Goal: Participate in discussion: Engage in conversation with other users on a specific topic

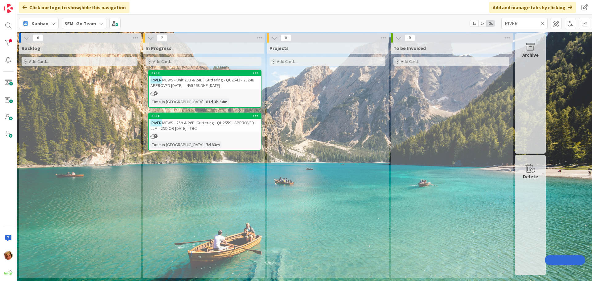
click at [542, 23] on icon at bounding box center [542, 24] width 4 height 6
click at [542, 25] on input "text" at bounding box center [524, 23] width 46 height 11
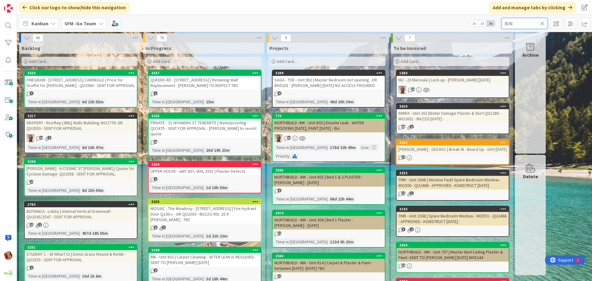
type input "BIN"
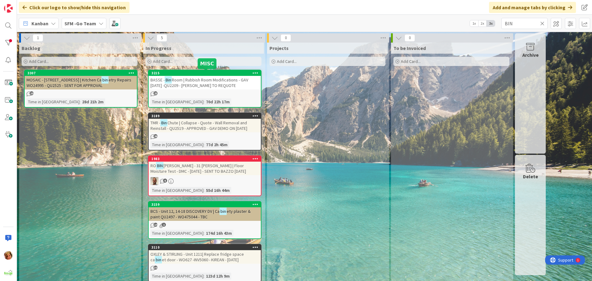
click at [218, 81] on span "Room | Rubbish Room Modifications - GAV [DATE] -QU2209 - [PERSON_NAME] TO REQUO…" at bounding box center [199, 82] width 98 height 11
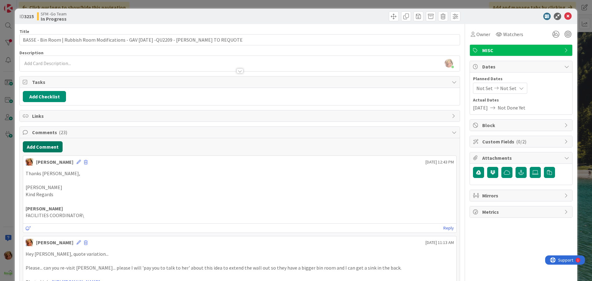
click at [41, 147] on button "Add Comment" at bounding box center [43, 146] width 40 height 11
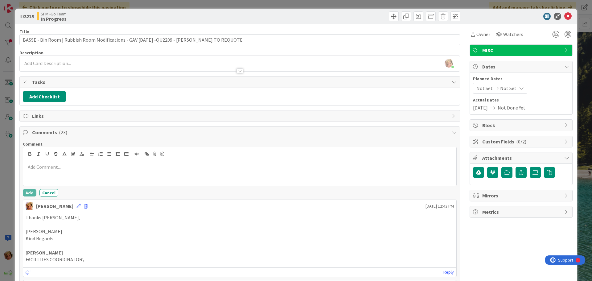
click at [64, 171] on div at bounding box center [239, 173] width 433 height 25
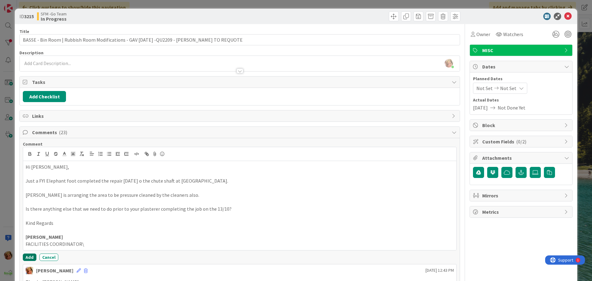
click at [26, 260] on button "Add" at bounding box center [30, 256] width 14 height 7
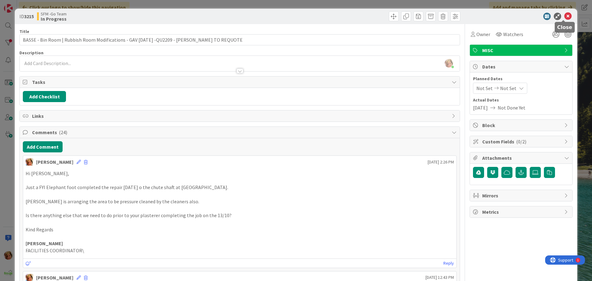
drag, startPoint x: 564, startPoint y: 16, endPoint x: 559, endPoint y: 17, distance: 5.1
click at [564, 16] on icon at bounding box center [567, 16] width 7 height 7
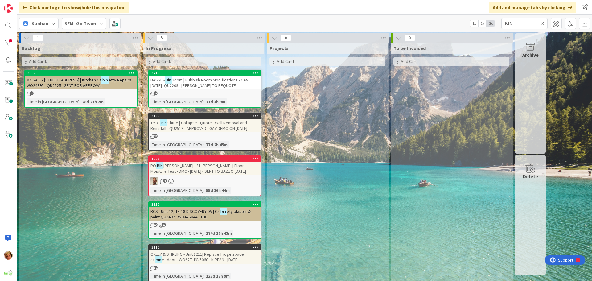
click at [543, 23] on icon at bounding box center [542, 24] width 4 height 6
click at [543, 23] on input "text" at bounding box center [524, 23] width 46 height 11
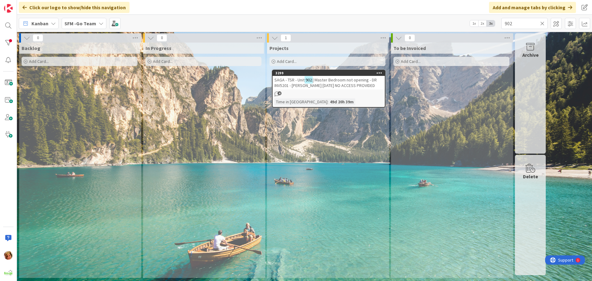
click at [324, 81] on span "| Master Bedroom not opening - DR INV5201 - [PERSON_NAME] [DATE] NO ACCESS PROV…" at bounding box center [325, 82] width 102 height 11
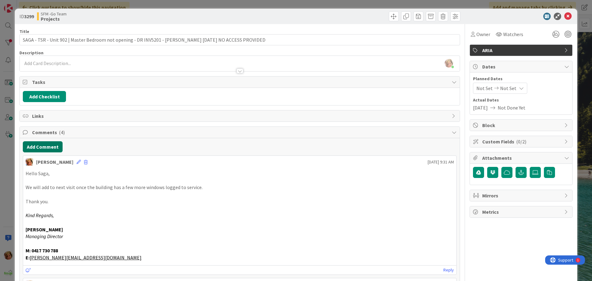
click at [44, 146] on button "Add Comment" at bounding box center [43, 146] width 40 height 11
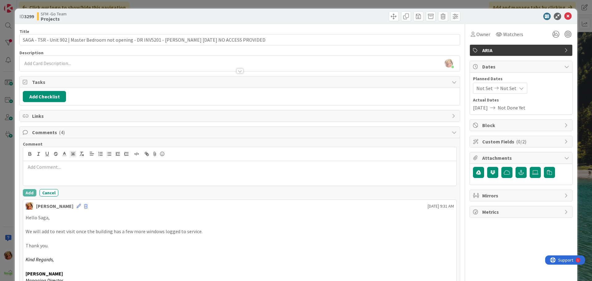
click at [66, 177] on div at bounding box center [239, 173] width 433 height 25
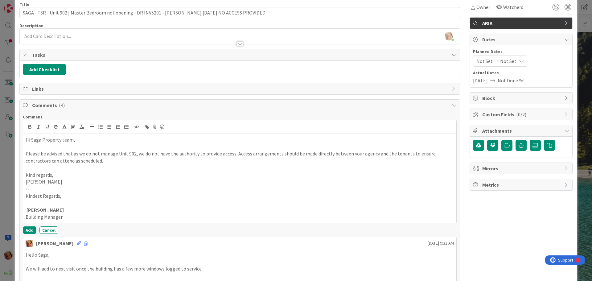
scroll to position [92, 0]
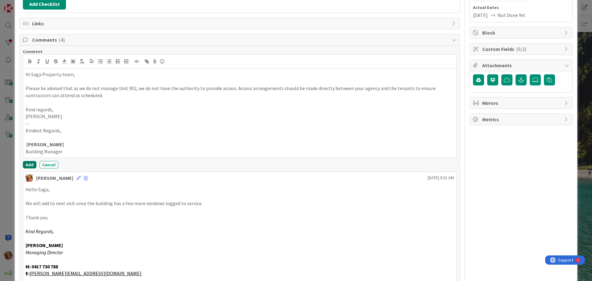
click at [29, 164] on button "Add" at bounding box center [30, 164] width 14 height 7
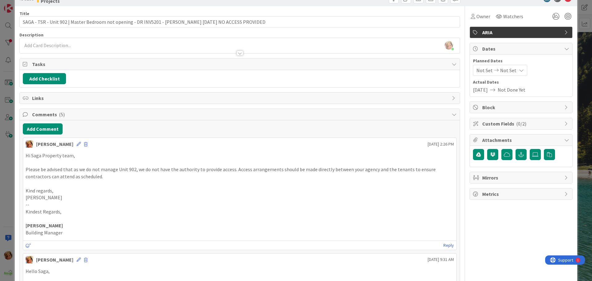
scroll to position [0, 0]
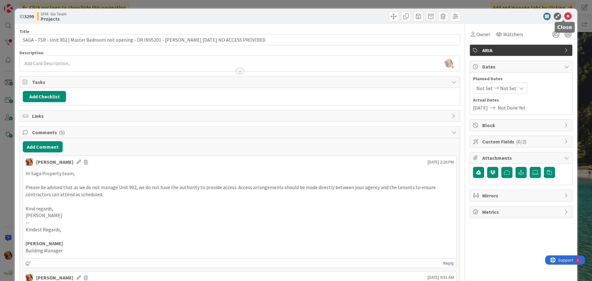
click at [564, 16] on icon at bounding box center [567, 16] width 7 height 7
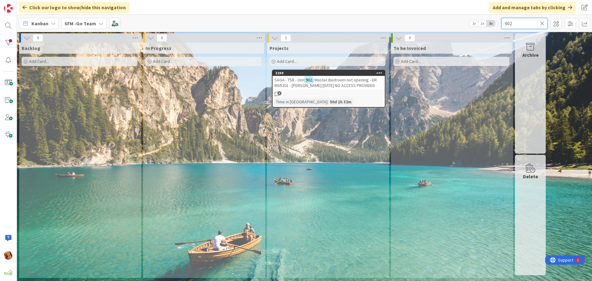
click at [524, 21] on input "902" at bounding box center [524, 23] width 46 height 11
type input "9"
type input "CALOUNDRA"
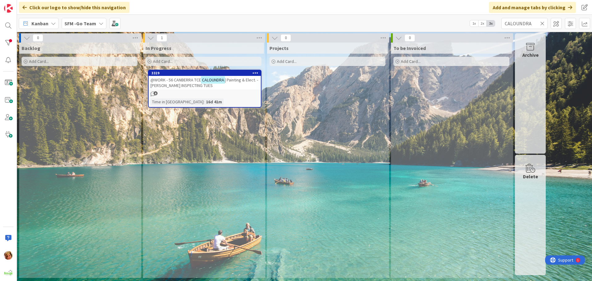
click at [182, 81] on span "@WORK - 56 CANBERRA TCE" at bounding box center [175, 80] width 51 height 6
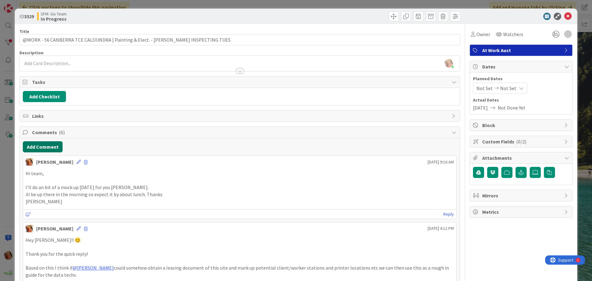
click at [51, 150] on button "Add Comment" at bounding box center [43, 146] width 40 height 11
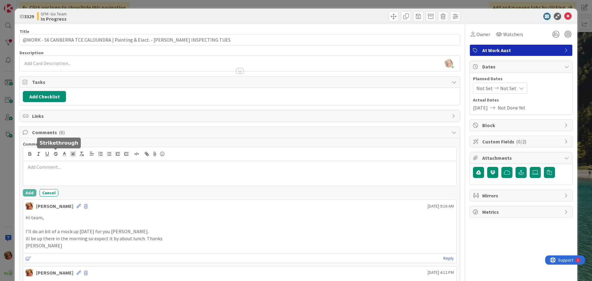
click at [60, 165] on p at bounding box center [240, 166] width 428 height 7
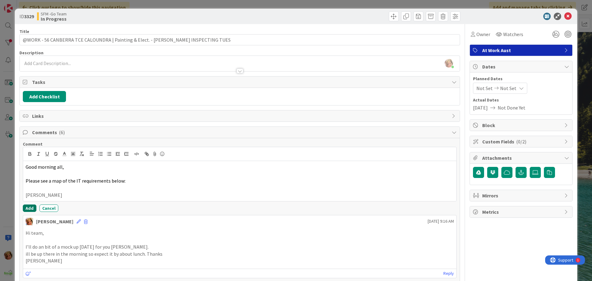
click at [26, 205] on button "Add" at bounding box center [30, 207] width 14 height 7
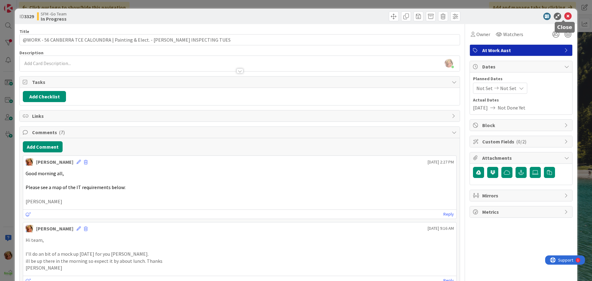
click at [564, 15] on icon at bounding box center [567, 16] width 7 height 7
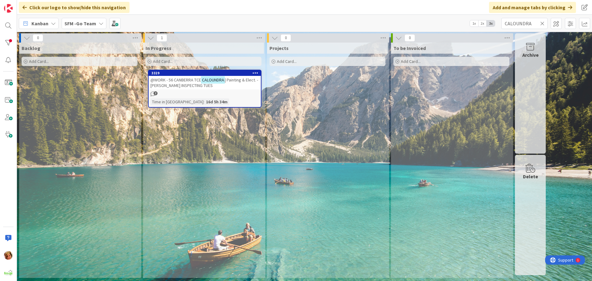
click at [543, 22] on icon at bounding box center [542, 24] width 4 height 6
click at [543, 22] on input "text" at bounding box center [524, 23] width 46 height 11
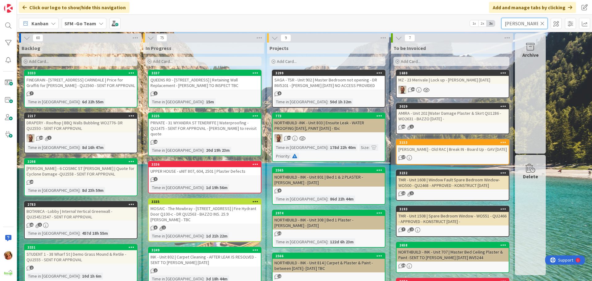
type input "[PERSON_NAME]"
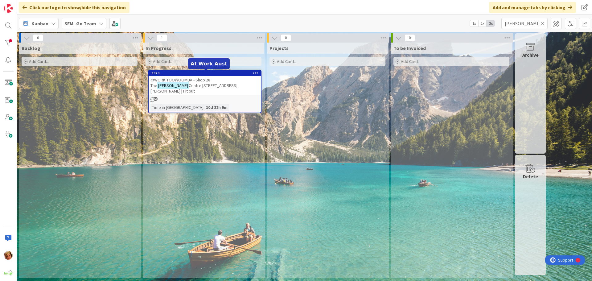
click at [204, 81] on span "@WORK TOOWOOMBA - Shop 28 The" at bounding box center [180, 82] width 60 height 11
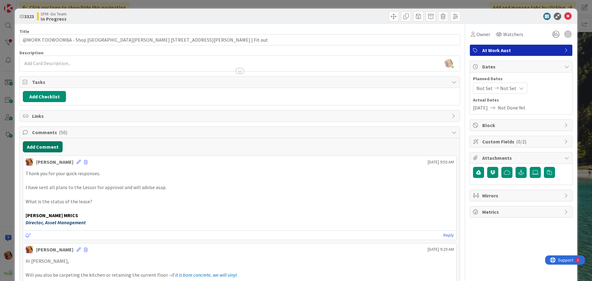
click at [35, 145] on button "Add Comment" at bounding box center [43, 146] width 40 height 11
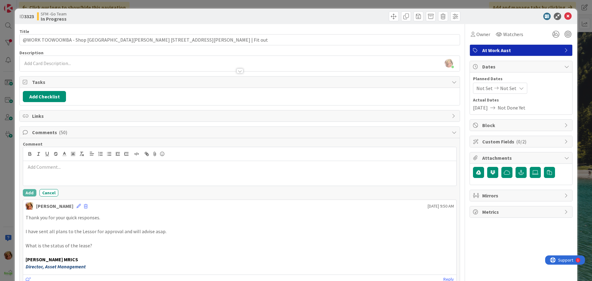
click at [60, 170] on p at bounding box center [240, 166] width 428 height 7
click at [104, 173] on div at bounding box center [239, 173] width 433 height 25
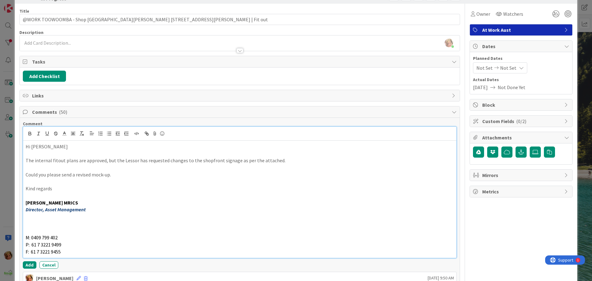
scroll to position [92, 0]
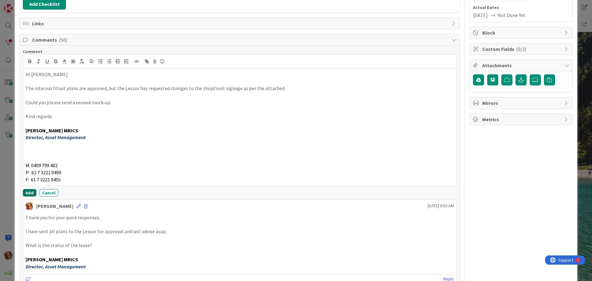
click at [30, 191] on button "Add" at bounding box center [30, 192] width 14 height 7
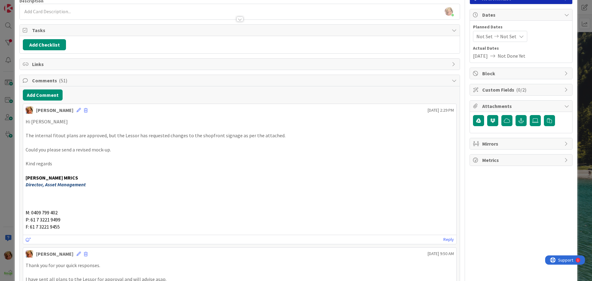
scroll to position [0, 0]
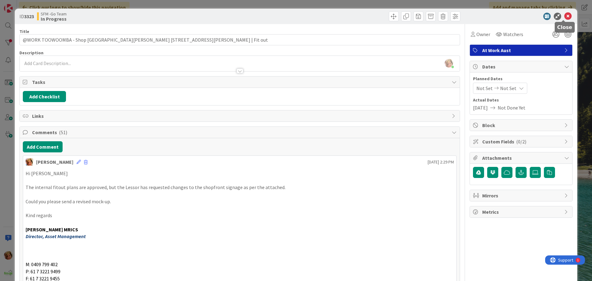
click at [564, 16] on icon at bounding box center [567, 16] width 7 height 7
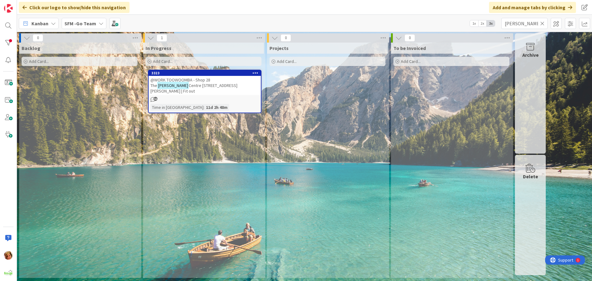
click at [541, 23] on icon at bounding box center [542, 24] width 4 height 6
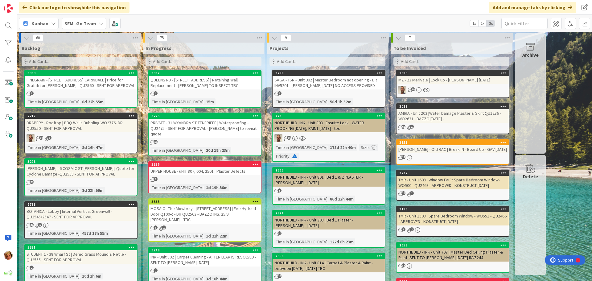
click at [180, 62] on div "Add Card..." at bounding box center [204, 61] width 116 height 9
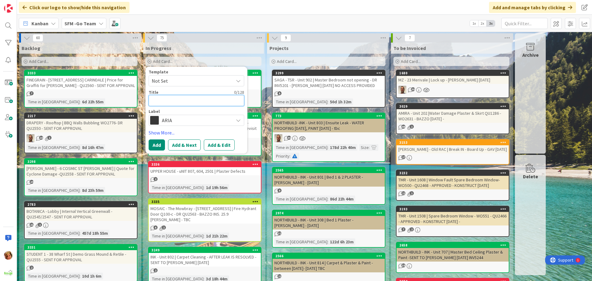
type textarea "M"
type textarea "x"
type textarea "MO"
type textarea "x"
type textarea "MOS"
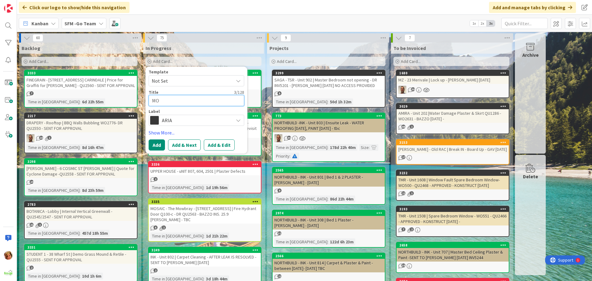
type textarea "x"
type textarea "MOSA"
type textarea "x"
type textarea "MOSAI"
type textarea "x"
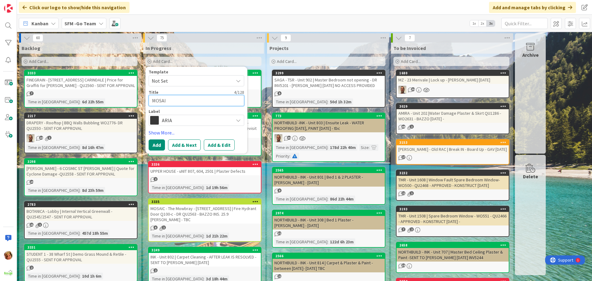
type textarea "MOSAIC"
type textarea "x"
type textarea "MOSAIC"
type textarea "x"
type textarea "MOSAIC -"
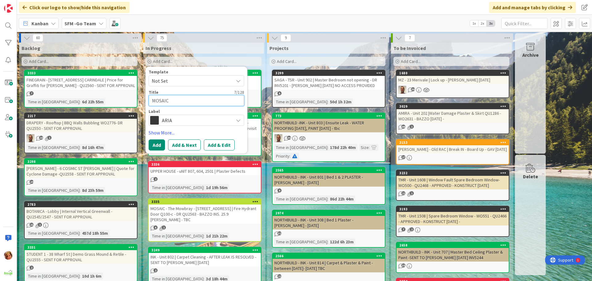
type textarea "x"
type textarea "MOSAIC -"
type textarea "x"
type textarea "MOSAIC - 2"
type textarea "x"
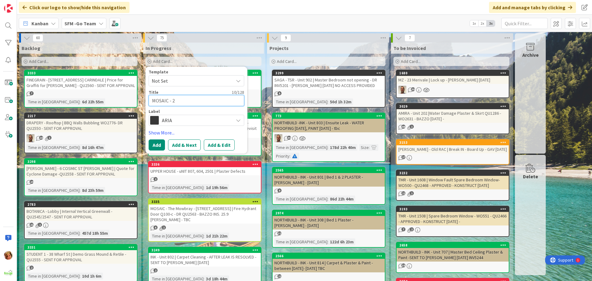
type textarea "MOSAIC - 20"
type textarea "x"
type textarea "MOSAIC - 20-"
type textarea "x"
type textarea "MOSAIC - 20-2"
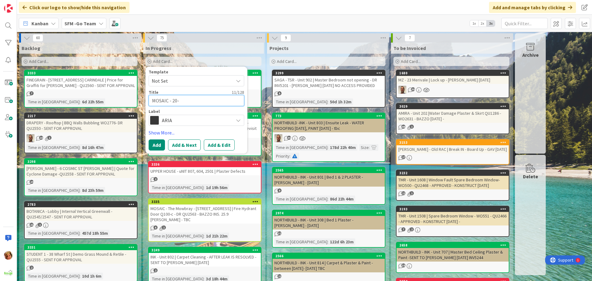
type textarea "x"
type textarea "MOSAIC - 20-24"
type textarea "x"
type textarea "MOSAIC - 20-24"
type textarea "x"
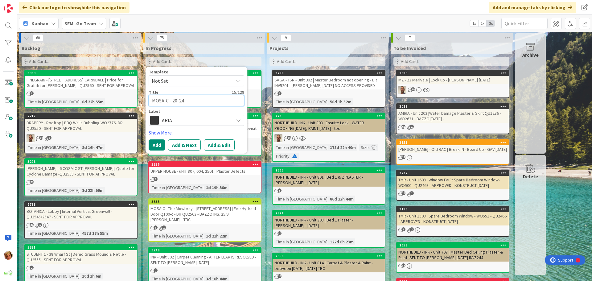
type textarea "MOSAIC - 20-24 L"
type textarea "x"
type textarea "MOSAIC - 20-24 La"
type textarea "x"
type textarea "MOSAIC - 20-24 Law"
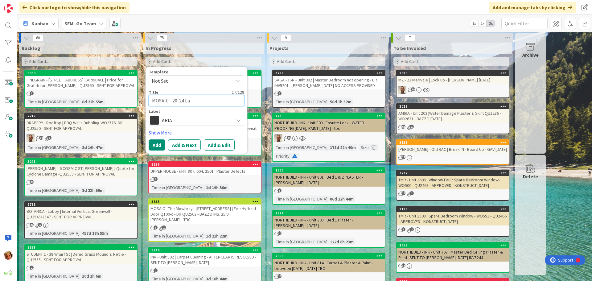
type textarea "x"
type textarea "MOSAIC - 20-24 Lawl"
type textarea "x"
type textarea "MOSAIC - 20-24 Lawle"
type textarea "x"
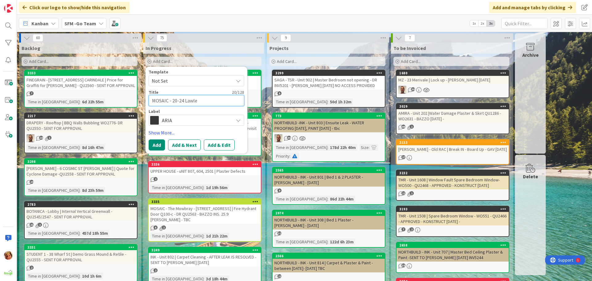
type textarea "MOSAIC - 20-24 [PERSON_NAME]"
type textarea "x"
type textarea "MOSAIC - 20-24 [PERSON_NAME]"
type textarea "x"
type textarea "MOSAIC - 20-24 [PERSON_NAME]"
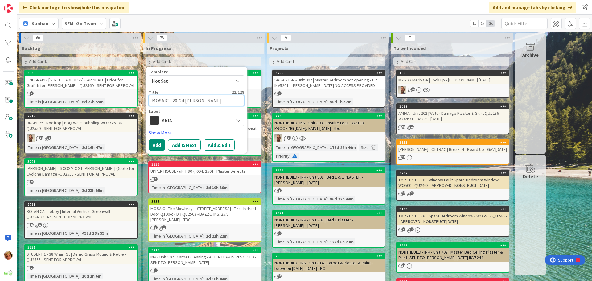
type textarea "x"
type textarea "MOSAIC - 20-24 Lawle"
type textarea "x"
type textarea "MOSAIC - 20-24 Lawl"
type textarea "x"
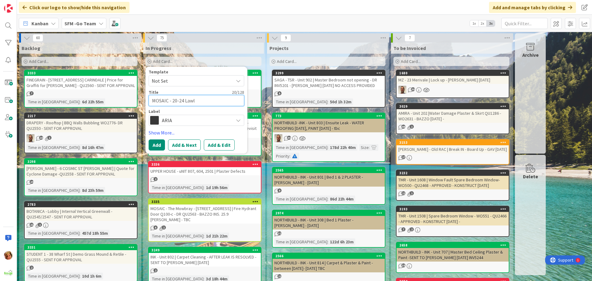
type textarea "MOSAIC - 20-24 Law"
type textarea "x"
type textarea "MOSAIC - 20-24 La"
type textarea "x"
type textarea "MOSAIC - 20-24 L"
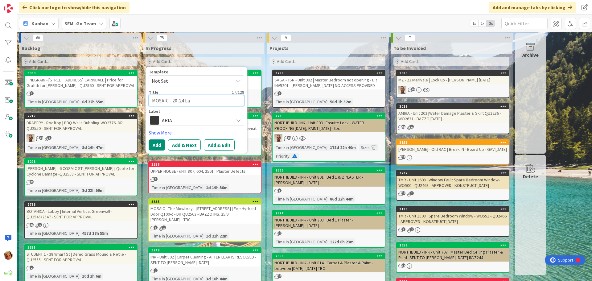
type textarea "x"
type textarea "MOSAIC - 20-24 LW"
type textarea "x"
type textarea "MOSAIC - 20-24 LWA"
type textarea "x"
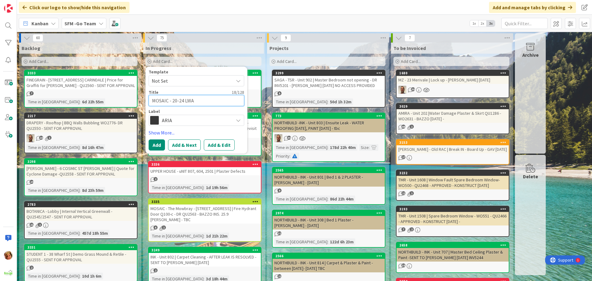
type textarea "MOSAIC - 20-24 LW"
type textarea "x"
type textarea "MOSAIC - 20-24 L"
type textarea "x"
type textarea "MOSAIC - 20-24 LA"
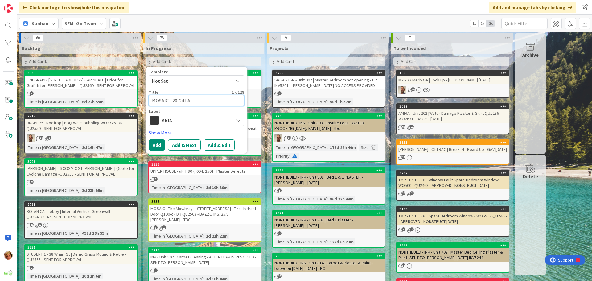
type textarea "x"
type textarea "MOSAIC - 20-24 LAW"
type textarea "x"
type textarea "MOSAIC - 20-24 LAWL"
type textarea "x"
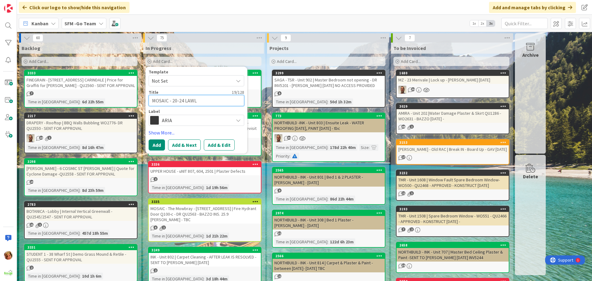
type textarea "MOSAIC - 20-24 LAWLE"
type textarea "x"
type textarea "MOSAIC - 20-24 [PERSON_NAME]"
type textarea "x"
type textarea "MOSAIC - 20-24 [PERSON_NAME]"
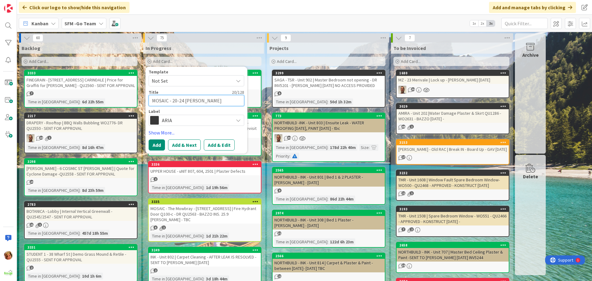
type textarea "x"
type textarea "MOSAIC - 20-24 [PERSON_NAME]"
type textarea "x"
type textarea "MOSAIC - 20-24 [PERSON_NAME] ST"
type textarea "x"
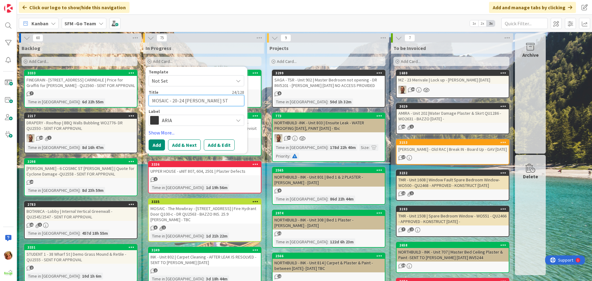
type textarea "MOSAIC - 20-24 [PERSON_NAME] ST"
type textarea "x"
type textarea "MOSAIC - 20-24 [PERSON_NAME] ST -"
type textarea "x"
type textarea "MOSAIC - 20-24 [PERSON_NAME] ST -"
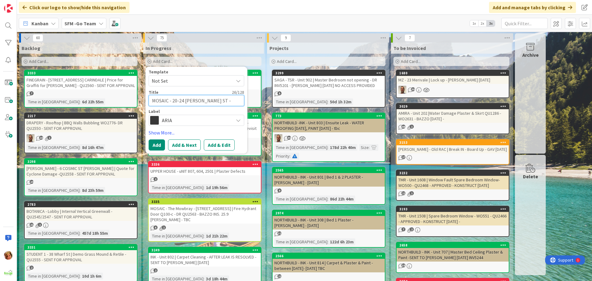
type textarea "x"
type textarea "MOSAIC - 20-24 [PERSON_NAME] [GEOGRAPHIC_DATA]"
type textarea "x"
type textarea "MOSAIC - 20-24 [PERSON_NAME] ST - Un"
type textarea "x"
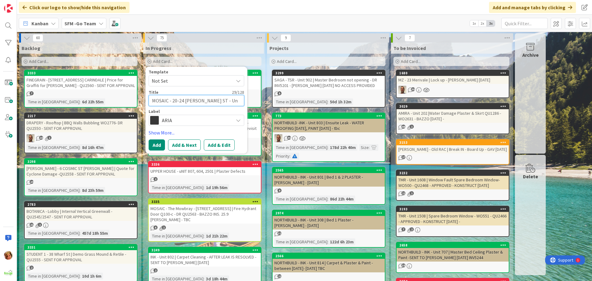
type textarea "MOSAIC - 20-24 [PERSON_NAME] [GEOGRAPHIC_DATA]"
type textarea "x"
type textarea "MOSAIC - 20-24 [PERSON_NAME] ST - Unit"
type textarea "x"
type textarea "MOSAIC - 20-24 [PERSON_NAME] ST - Unit"
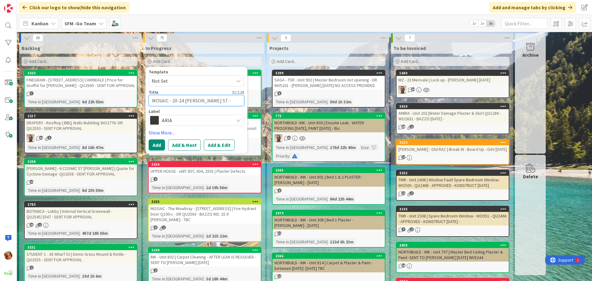
type textarea "x"
type textarea "MOSAIC - [STREET_ADDRESS][PERSON_NAME]"
type textarea "x"
type textarea "MOSAIC - 20-[STREET_ADDRESS][PERSON_NAME]"
type textarea "x"
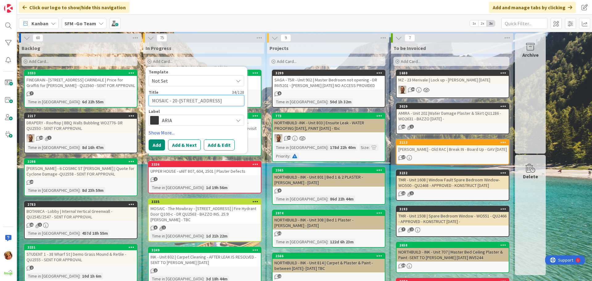
type textarea "MOSAIC - 20-[STREET_ADDRESS][PERSON_NAME]|"
type textarea "x"
type textarea "MOSAIC - 20-[STREET_ADDRESS][PERSON_NAME]|"
type textarea "x"
type textarea "MOSAIC - 20-[STREET_ADDRESS][PERSON_NAME]| W"
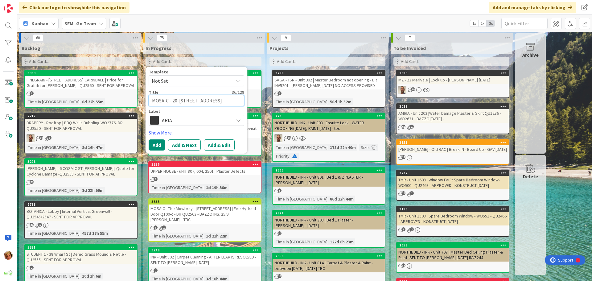
type textarea "x"
type textarea "MOSAIC - 20-[STREET_ADDRESS][PERSON_NAME]| Wa"
type textarea "x"
type textarea "MOSAIC - 20-[STREET_ADDRESS][PERSON_NAME]| Wat"
type textarea "x"
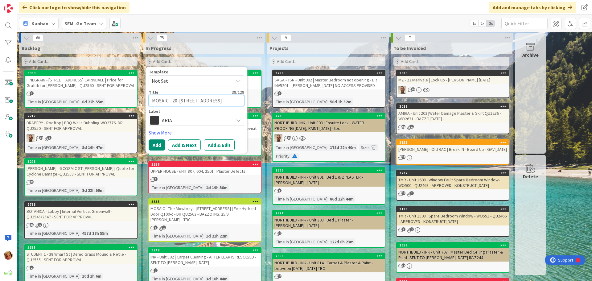
type textarea "MOSAIC - 20-[STREET_ADDRESS][PERSON_NAME]| Wate"
type textarea "x"
type textarea "MOSAIC - 20-[STREET_ADDRESS][PERSON_NAME]| Water"
type textarea "x"
type textarea "MOSAIC - 20-[STREET_ADDRESS][PERSON_NAME]| Water"
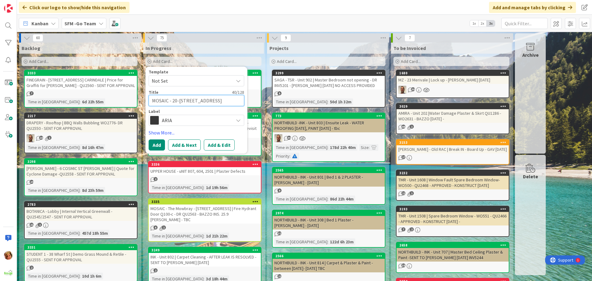
type textarea "x"
type textarea "MOSAIC - 20-[STREET_ADDRESS][PERSON_NAME]| Water I"
type textarea "x"
type textarea "MOSAIC - 20-[STREET_ADDRESS][PERSON_NAME]| Water IN"
type textarea "x"
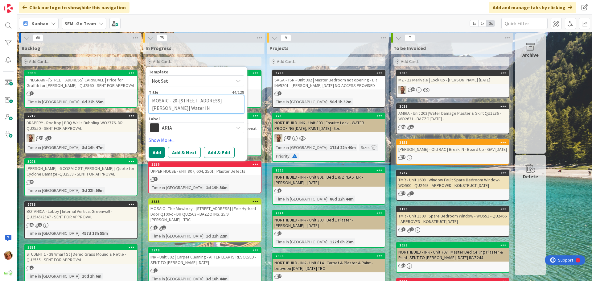
type textarea "MOSAIC - 20-[STREET_ADDRESS][PERSON_NAME]| Water INg"
type textarea "x"
type textarea "MOSAIC - 20-[STREET_ADDRESS][PERSON_NAME]| Water INgr"
type textarea "x"
type textarea "MOSAIC - 20-[STREET_ADDRESS][PERSON_NAME]| Water INgre"
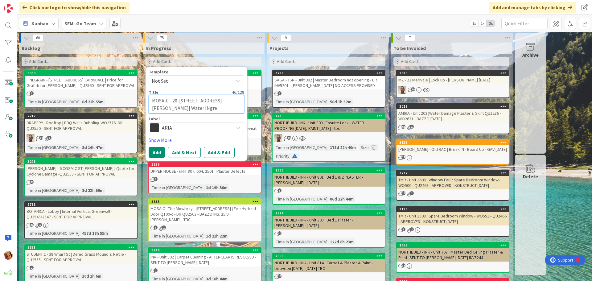
type textarea "x"
type textarea "MOSAIC - 20-[STREET_ADDRESS][PERSON_NAME]| Water INgres"
type textarea "x"
type textarea "MOSAIC - 20-[STREET_ADDRESS][PERSON_NAME]| Water INgress"
type textarea "x"
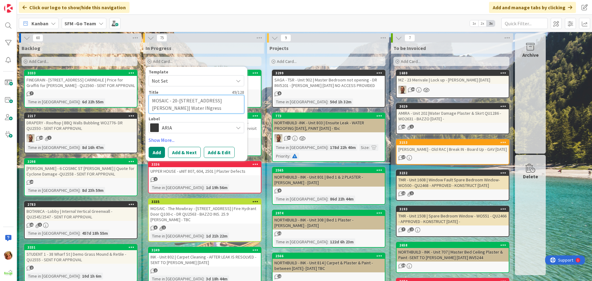
type textarea "MOSAIC - 20-[STREET_ADDRESS][PERSON_NAME]| Water INgress"
type textarea "x"
type textarea "MOSAIC - 20-[STREET_ADDRESS][PERSON_NAME]| Water INgress W"
type textarea "x"
type textarea "MOSAIC - 20-[STREET_ADDRESS][PERSON_NAME]| Water INgress Wi"
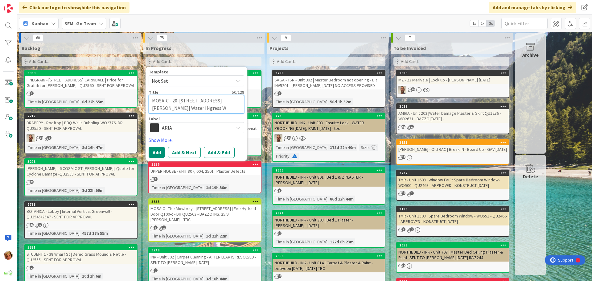
type textarea "x"
type textarea "MOSAIC - 20-[STREET_ADDRESS][PERSON_NAME]| Water INgress Win"
type textarea "x"
type textarea "MOSAIC - 20-[STREET_ADDRESS][PERSON_NAME]| Water INgress Wing"
type textarea "x"
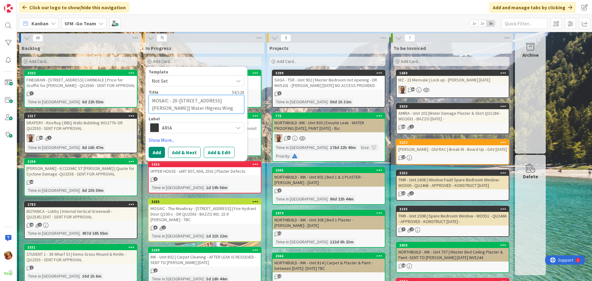
type textarea "MOSAIC - 20-[STREET_ADDRESS][PERSON_NAME]| Water INgress [PERSON_NAME]"
type textarea "x"
type textarea "MOSAIC - 20-[STREET_ADDRESS][PERSON_NAME]| Water INgress Wingow"
type textarea "x"
type textarea "MOSAIC - 20-[STREET_ADDRESS][PERSON_NAME]| Water INgress [PERSON_NAME]"
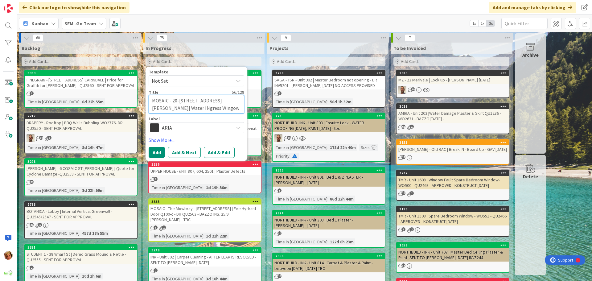
type textarea "x"
type textarea "MOSAIC - 20-[STREET_ADDRESS][PERSON_NAME]| Water INgress Wing"
type textarea "x"
type textarea "MOSAIC - 20-[STREET_ADDRESS][PERSON_NAME]| Water INgress Win"
type textarea "x"
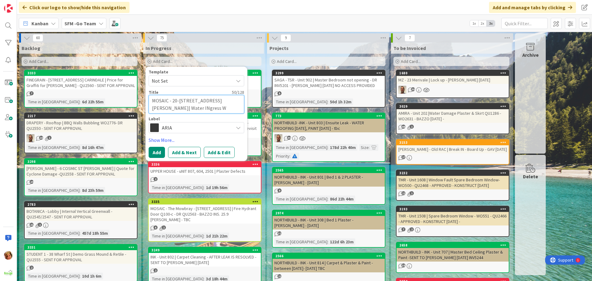
type textarea "MOSAIC - 20-[STREET_ADDRESS][PERSON_NAME]| Water INgress"
type textarea "x"
type textarea "MOSAIC - 20-[STREET_ADDRESS][PERSON_NAME]| Water INgress"
type textarea "x"
type textarea "MOSAIC - 20-[STREET_ADDRESS][PERSON_NAME]| Water INgres"
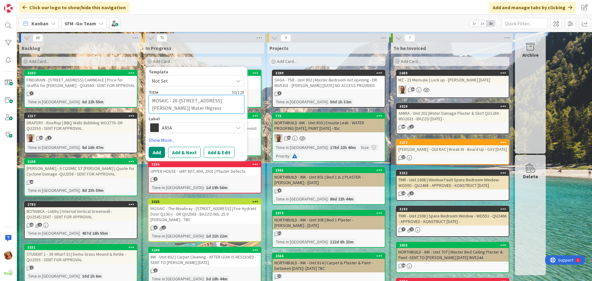
type textarea "x"
type textarea "MOSAIC - 20-[STREET_ADDRESS][PERSON_NAME]| Water INgre"
type textarea "x"
type textarea "MOSAIC - 20-[STREET_ADDRESS][PERSON_NAME]| Water INgr"
type textarea "x"
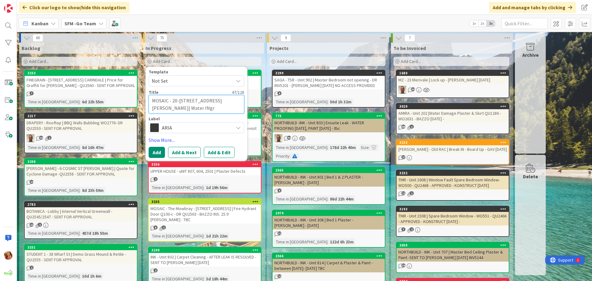
type textarea "MOSAIC - 20-[STREET_ADDRESS][PERSON_NAME]| Water INg"
type textarea "x"
type textarea "MOSAIC - 20-[STREET_ADDRESS][PERSON_NAME]| Water IN"
type textarea "x"
type textarea "MOSAIC - 20-[STREET_ADDRESS][PERSON_NAME]| Water I"
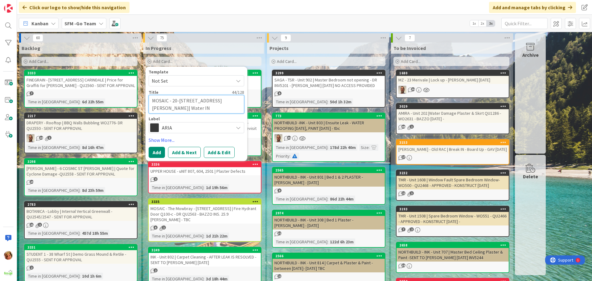
type textarea "x"
type textarea "MOSAIC - 20-[STREET_ADDRESS][PERSON_NAME]| Water In"
type textarea "x"
type textarea "MOSAIC - 20-[STREET_ADDRESS][PERSON_NAME]| Water Ing"
type textarea "x"
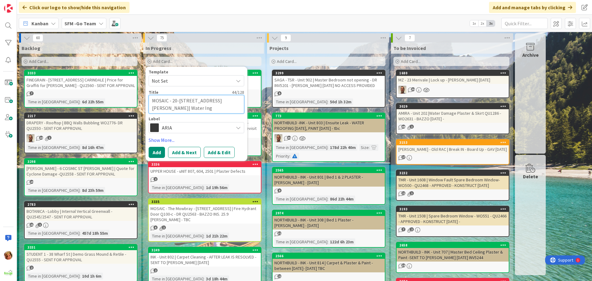
type textarea "MOSAIC - 20-[STREET_ADDRESS][PERSON_NAME]| Water Ingr"
type textarea "x"
type textarea "MOSAIC - 20-24 [PERSON_NAME] ST - Unit 16| Water Ingre"
type textarea "x"
type textarea "MOSAIC - 20-[STREET_ADDRESS][PERSON_NAME]| Water Ingres"
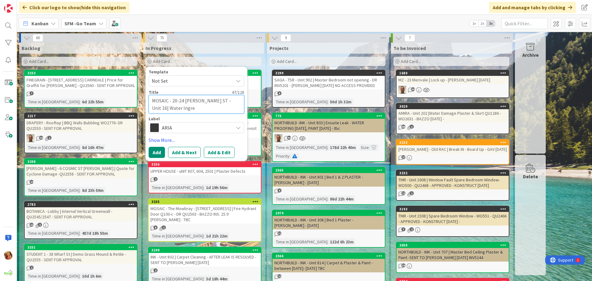
type textarea "x"
type textarea "MOSAIC - 20-[STREET_ADDRESS][PERSON_NAME]| Water Ingress"
type textarea "x"
type textarea "MOSAIC - 20-[STREET_ADDRESS][PERSON_NAME]| Water Ingress"
type textarea "x"
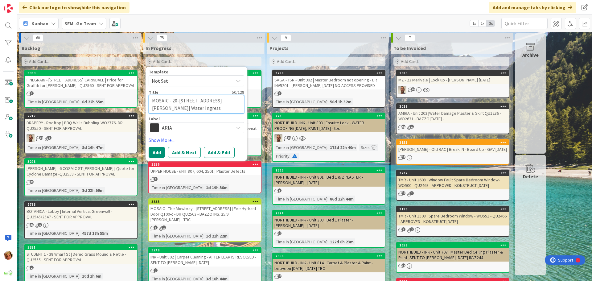
type textarea "MOSAIC - 20-[STREET_ADDRESS][PERSON_NAME]| Water Ingress W"
type textarea "x"
type textarea "MOSAIC - 20-[STREET_ADDRESS][PERSON_NAME]| Water Ingress Wi"
type textarea "x"
type textarea "MOSAIC - 20-[STREET_ADDRESS][PERSON_NAME]| Water Ingress Win"
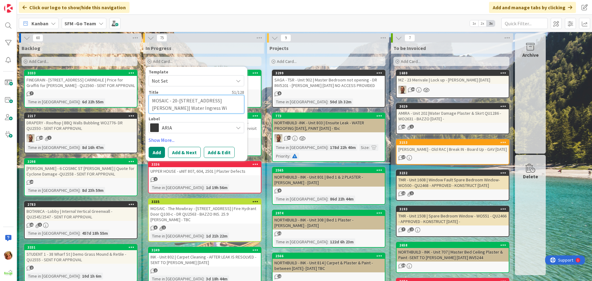
type textarea "x"
type textarea "MOSAIC - 20-[STREET_ADDRESS][PERSON_NAME]| Water Ingress Wind"
type textarea "x"
type textarea "MOSAIC - 20-[STREET_ADDRESS][PERSON_NAME]| Water Ingress Windo"
type textarea "x"
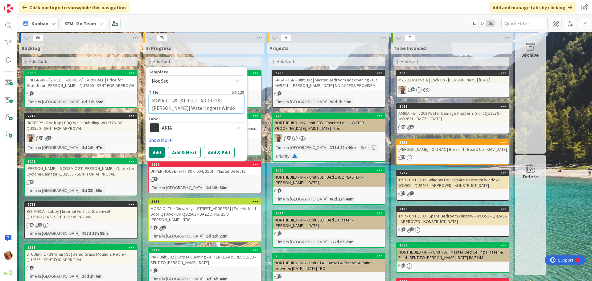
type textarea "MOSAIC - 20-[STREET_ADDRESS][PERSON_NAME]| Water Ingress Window"
type textarea "x"
type textarea "MOSAIC - 20-[STREET_ADDRESS][PERSON_NAME]| Water Ingress Windows"
type textarea "x"
click at [190, 124] on span "ARIA" at bounding box center [196, 127] width 68 height 9
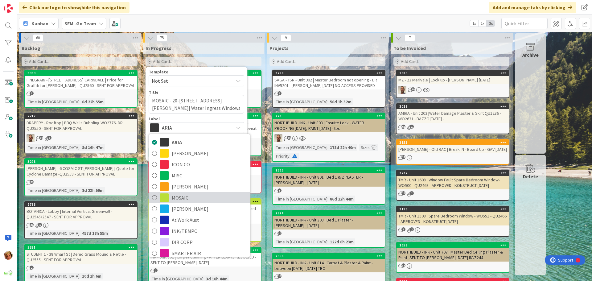
click at [187, 196] on span "MOSAIC" at bounding box center [209, 197] width 75 height 9
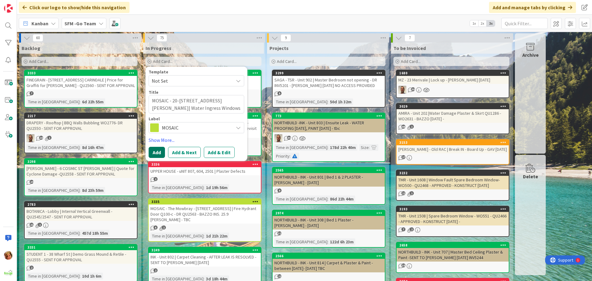
click at [156, 148] on button "Add" at bounding box center [157, 152] width 16 height 11
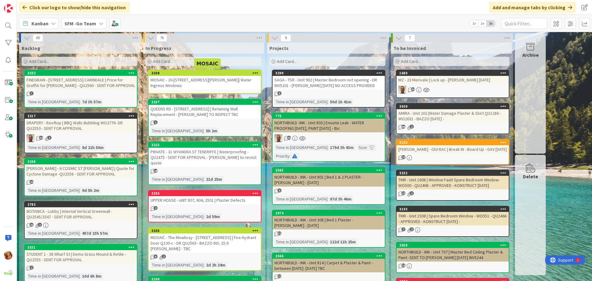
click at [181, 78] on div "MOSAIC - 20-[STREET_ADDRESS][PERSON_NAME]| Water Ingress Windows" at bounding box center [205, 83] width 112 height 14
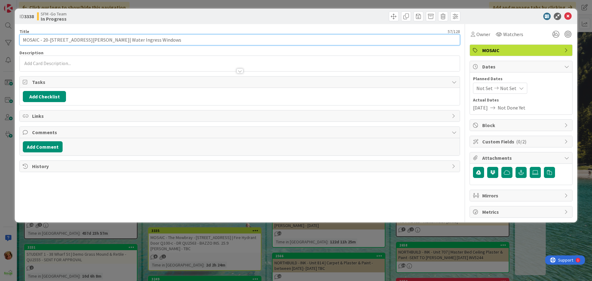
click at [153, 44] on input "MOSAIC - 20-[STREET_ADDRESS][PERSON_NAME]| Water Ingress Windows" at bounding box center [239, 39] width 441 height 11
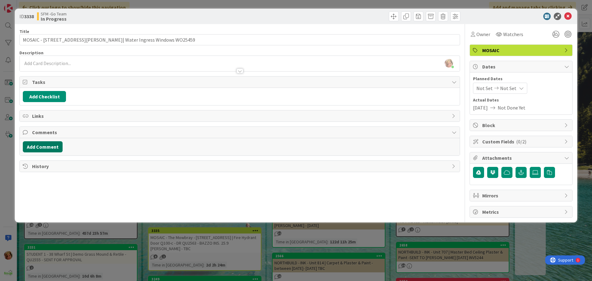
drag, startPoint x: 153, startPoint y: 44, endPoint x: 43, endPoint y: 150, distance: 152.4
click at [43, 150] on button "Add Comment" at bounding box center [43, 146] width 40 height 11
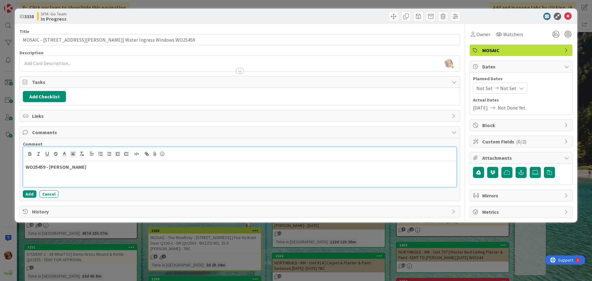
click at [120, 167] on p "WO25459 - [PERSON_NAME]" at bounding box center [240, 166] width 428 height 7
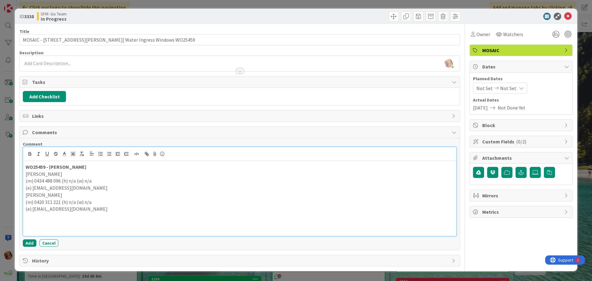
click at [112, 210] on p "(e) [EMAIL_ADDRESS][DOMAIN_NAME]" at bounding box center [240, 208] width 428 height 7
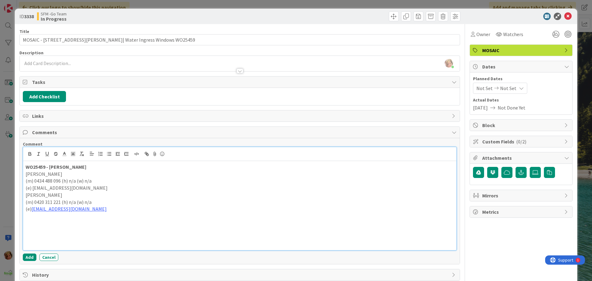
scroll to position [22, 0]
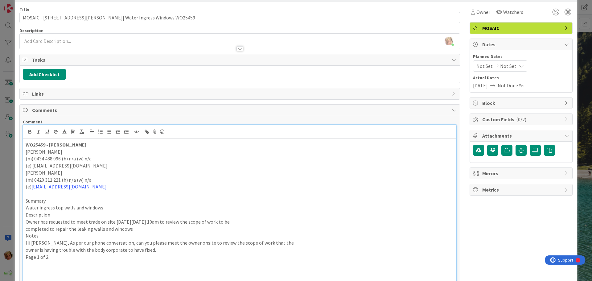
click at [39, 235] on p "Notes" at bounding box center [240, 235] width 428 height 7
click at [54, 256] on p "Page 1 of 2" at bounding box center [240, 256] width 428 height 7
click at [75, 166] on p "(e) [EMAIL_ADDRESS][DOMAIN_NAME]" at bounding box center [240, 165] width 428 height 7
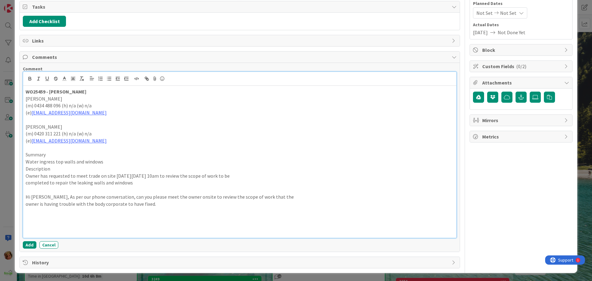
scroll to position [76, 0]
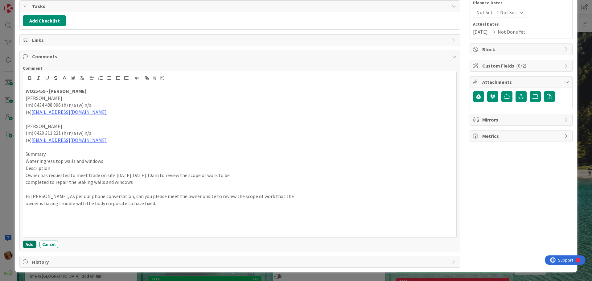
click at [31, 243] on button "Add" at bounding box center [30, 243] width 14 height 7
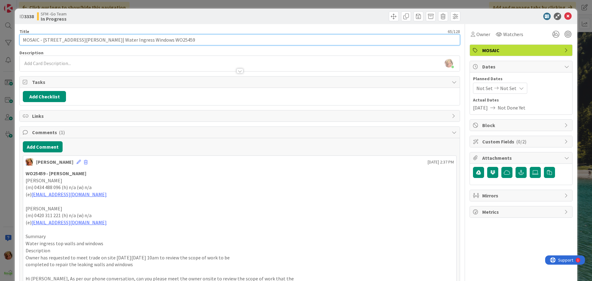
click at [192, 38] on input "MOSAIC - [STREET_ADDRESS][PERSON_NAME]| Water Ingress Windows WO25459" at bounding box center [239, 39] width 441 height 11
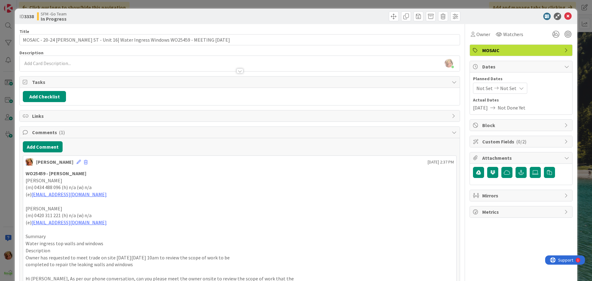
click at [263, 11] on div at bounding box center [350, 16] width 219 height 10
click at [565, 16] on icon at bounding box center [567, 16] width 7 height 7
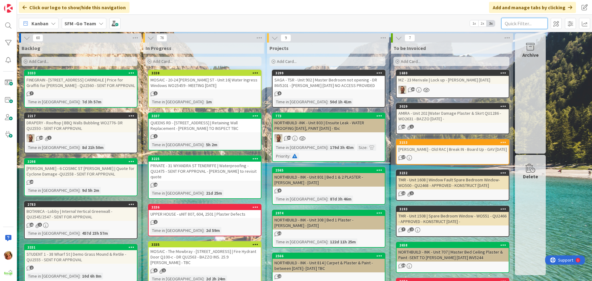
click at [520, 24] on input "text" at bounding box center [524, 23] width 46 height 11
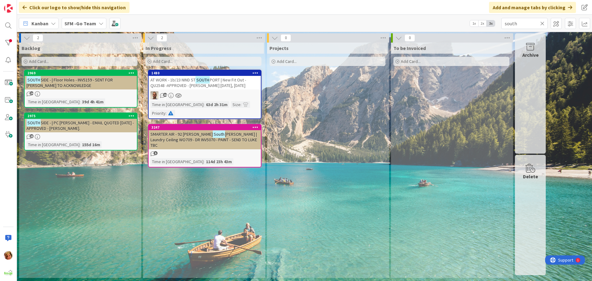
click at [195, 83] on span "PORT | New Fit Out -QU2548 -APPROVED - [PERSON_NAME] [DATE], [DATE]" at bounding box center [198, 82] width 96 height 11
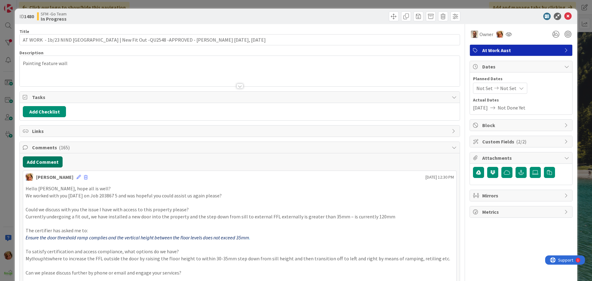
click at [51, 163] on button "Add Comment" at bounding box center [43, 161] width 40 height 11
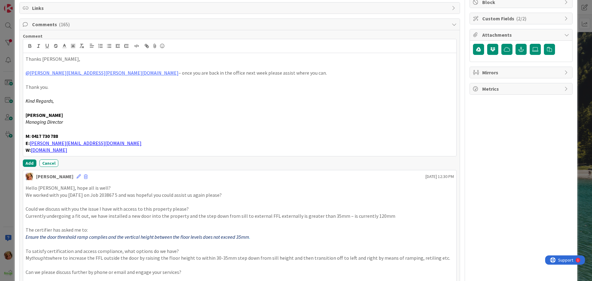
scroll to position [123, 0]
drag, startPoint x: 27, startPoint y: 163, endPoint x: 199, endPoint y: 111, distance: 178.8
click at [28, 163] on button "Add" at bounding box center [30, 162] width 14 height 7
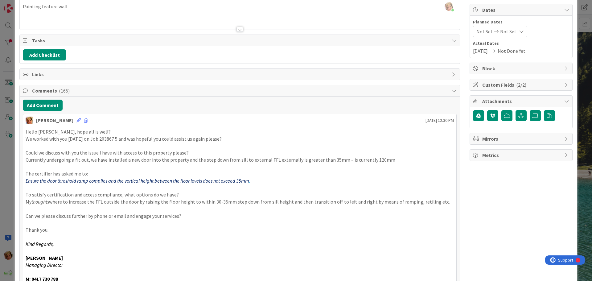
scroll to position [0, 0]
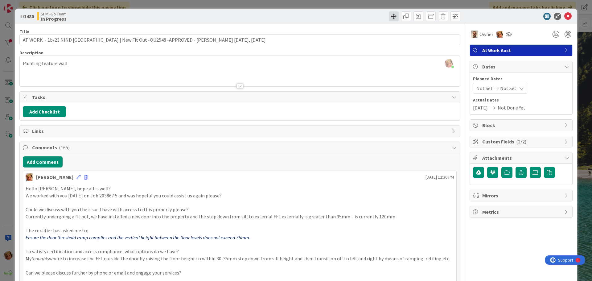
click at [294, 14] on div at bounding box center [350, 16] width 219 height 10
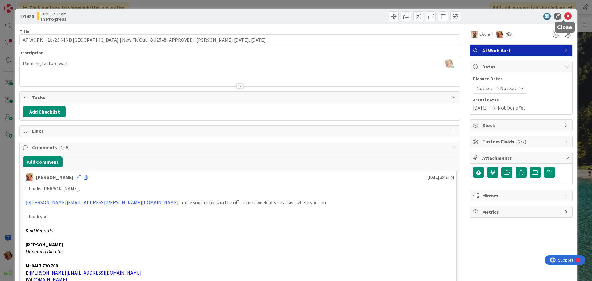
click at [565, 17] on icon at bounding box center [567, 16] width 7 height 7
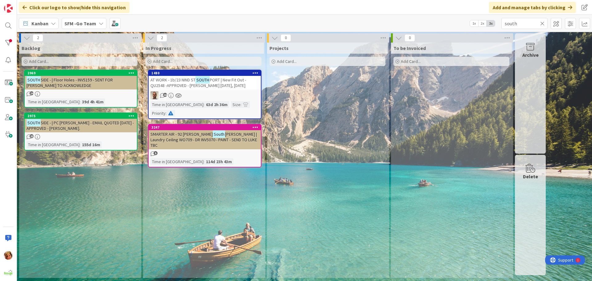
click at [543, 23] on icon at bounding box center [542, 24] width 4 height 6
